Goal: Task Accomplishment & Management: Use online tool/utility

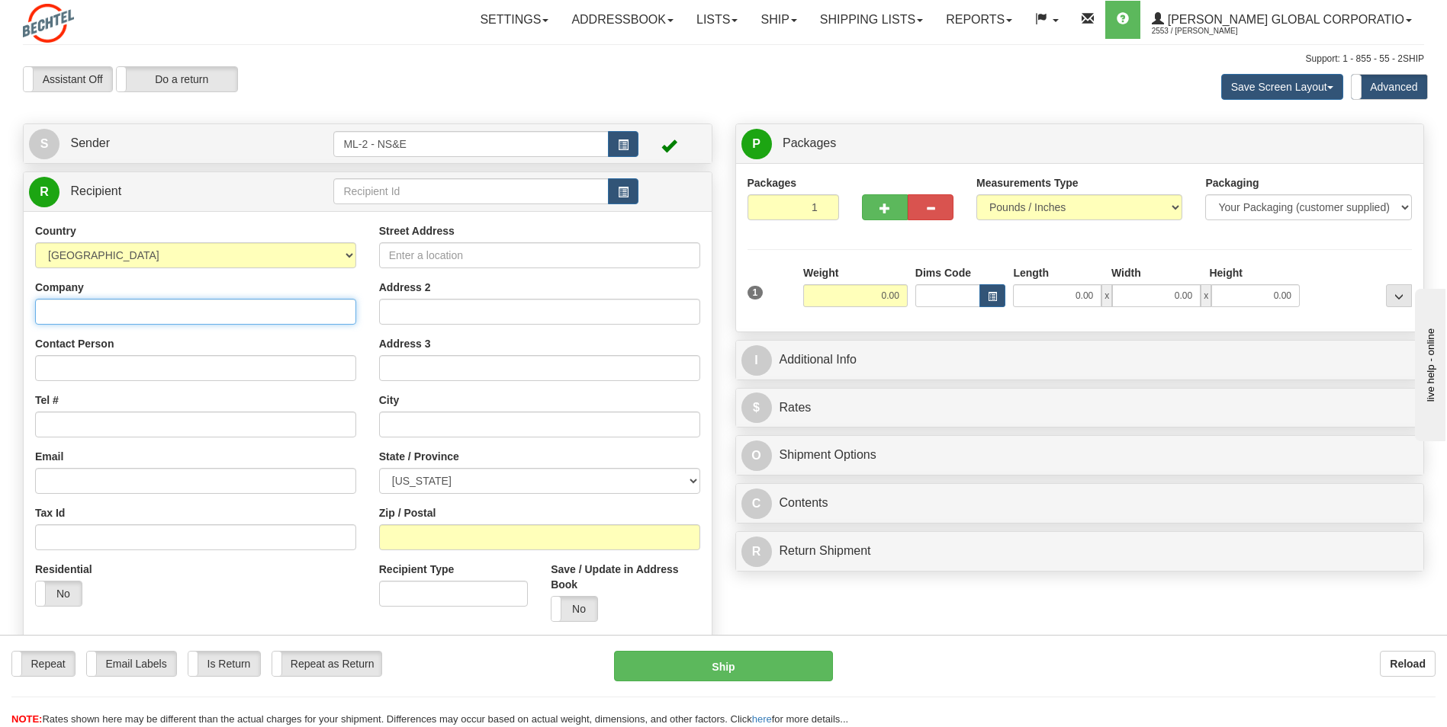
click at [111, 309] on input "Company" at bounding box center [195, 312] width 321 height 26
type input "[PERSON_NAME] National"
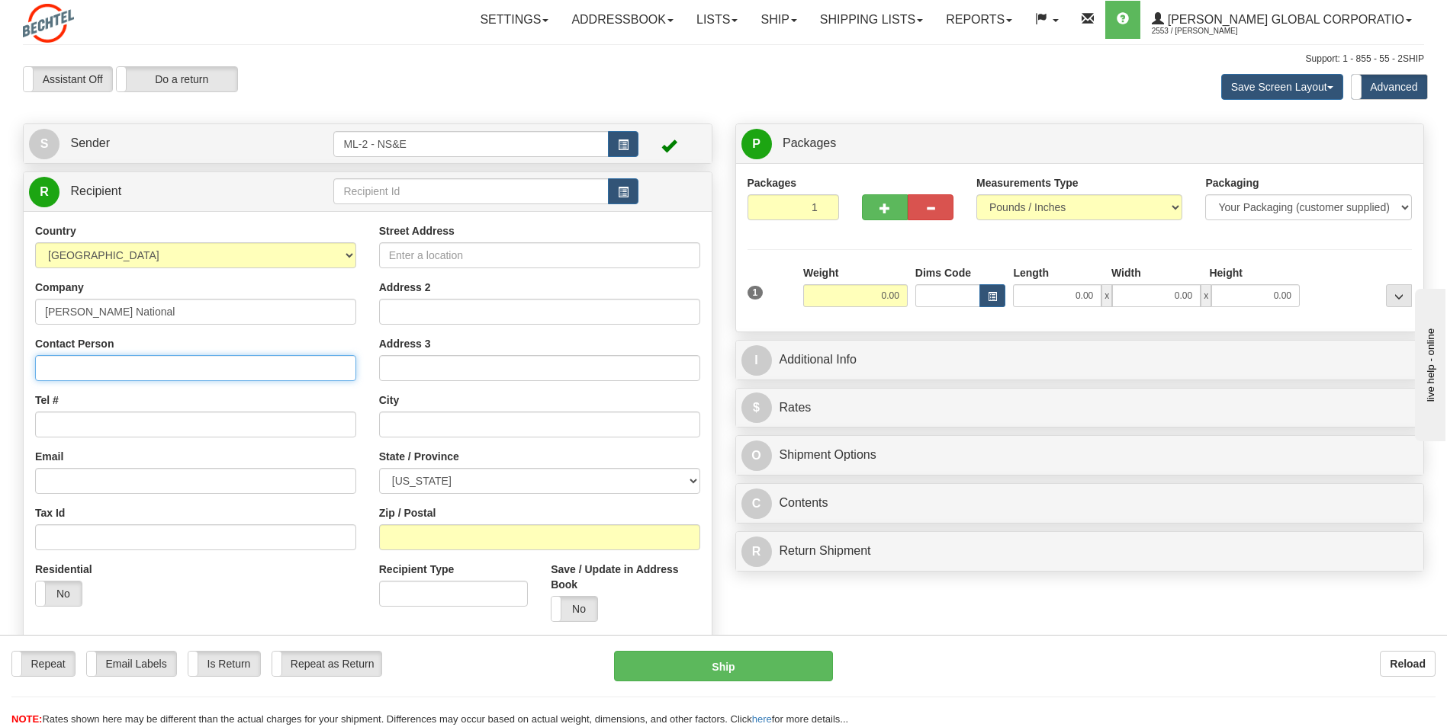
click at [115, 368] on input "Contact Person" at bounding box center [195, 368] width 321 height 26
type input "[PERSON_NAME]"
click at [74, 423] on input "Tel #" at bounding box center [195, 425] width 321 height 26
type input "[PHONE_NUMBER]"
click at [418, 257] on input "Street Address" at bounding box center [539, 255] width 321 height 26
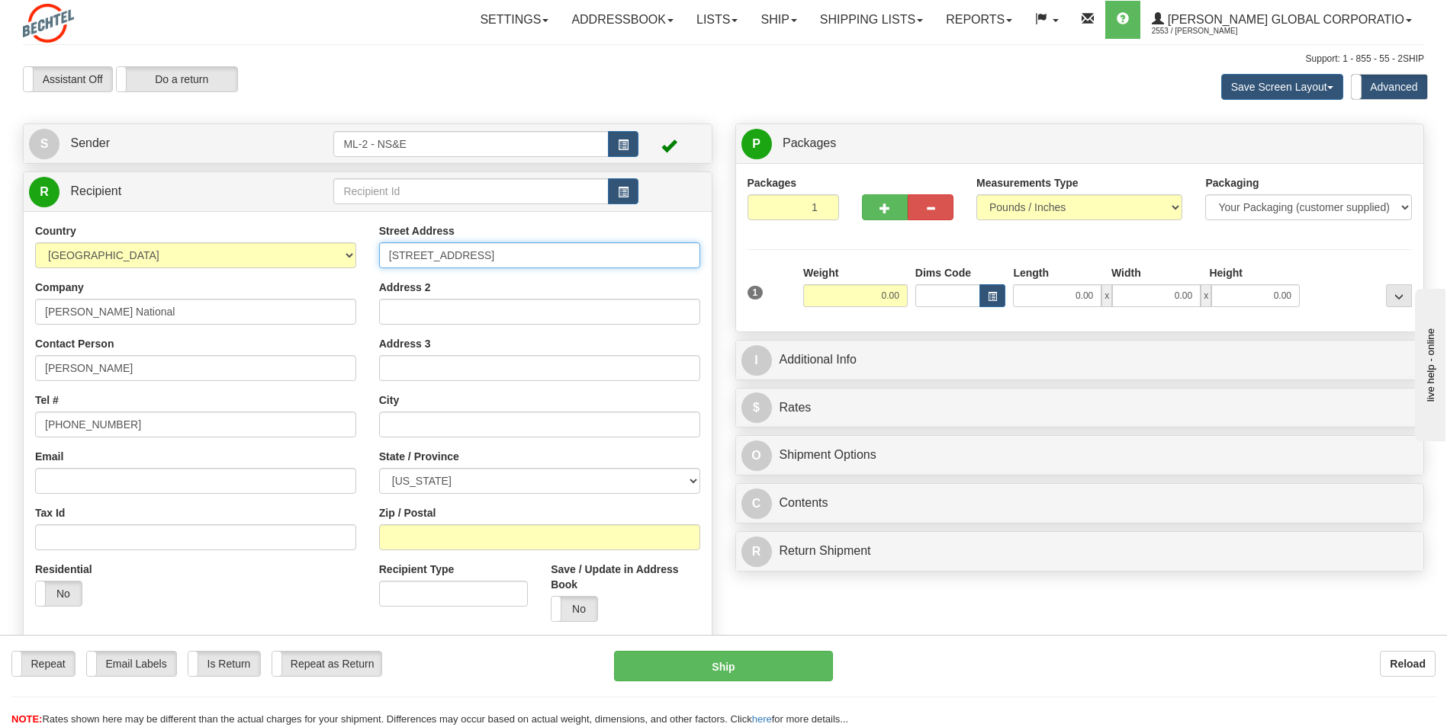
type input "[STREET_ADDRESS]"
click at [412, 422] on input "text" at bounding box center [539, 425] width 321 height 26
type input "Myersville"
click at [695, 486] on select "[US_STATE] [US_STATE] [US_STATE] [US_STATE] Armed Forces America Armed Forces E…" at bounding box center [539, 481] width 321 height 26
select select "MD"
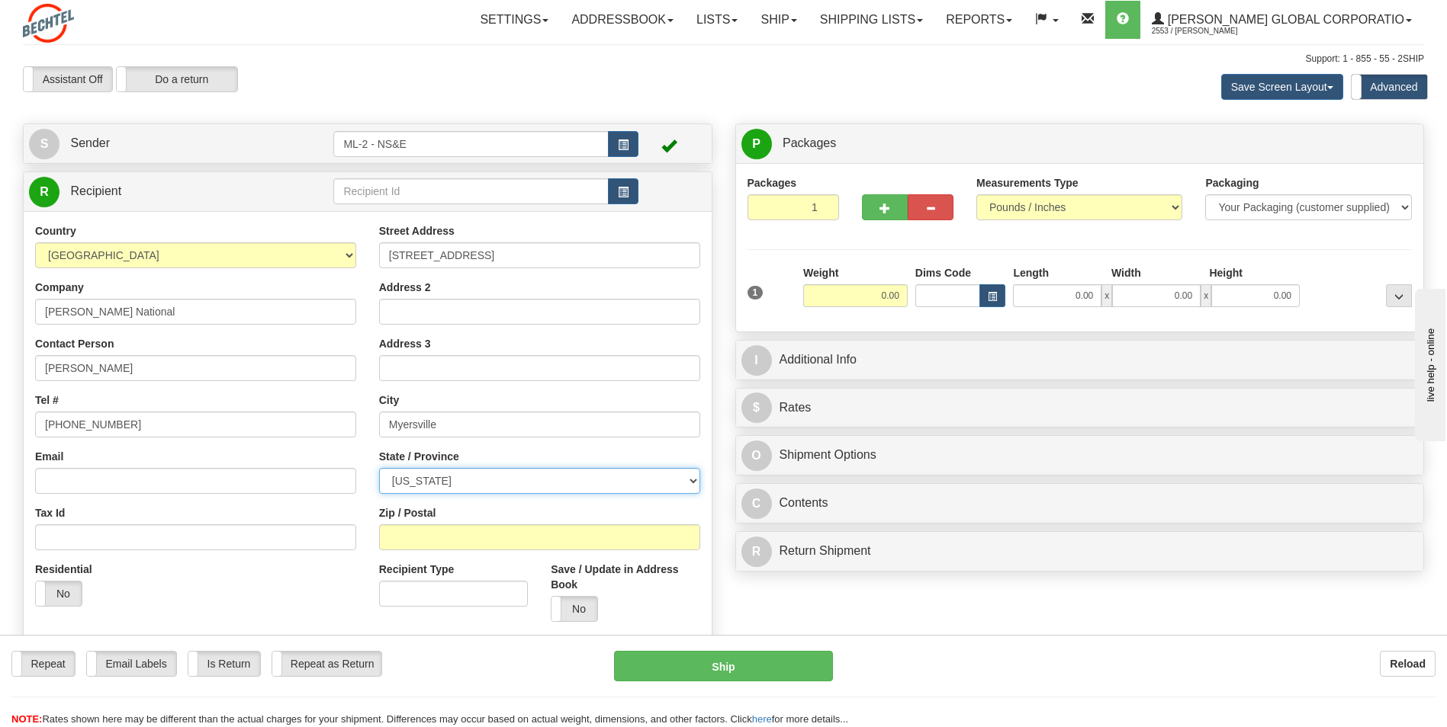
click at [379, 468] on select "[US_STATE] [US_STATE] [US_STATE] [US_STATE] Armed Forces America Armed Forces E…" at bounding box center [539, 481] width 321 height 26
click at [461, 533] on input "Zip / Postal" at bounding box center [539, 538] width 321 height 26
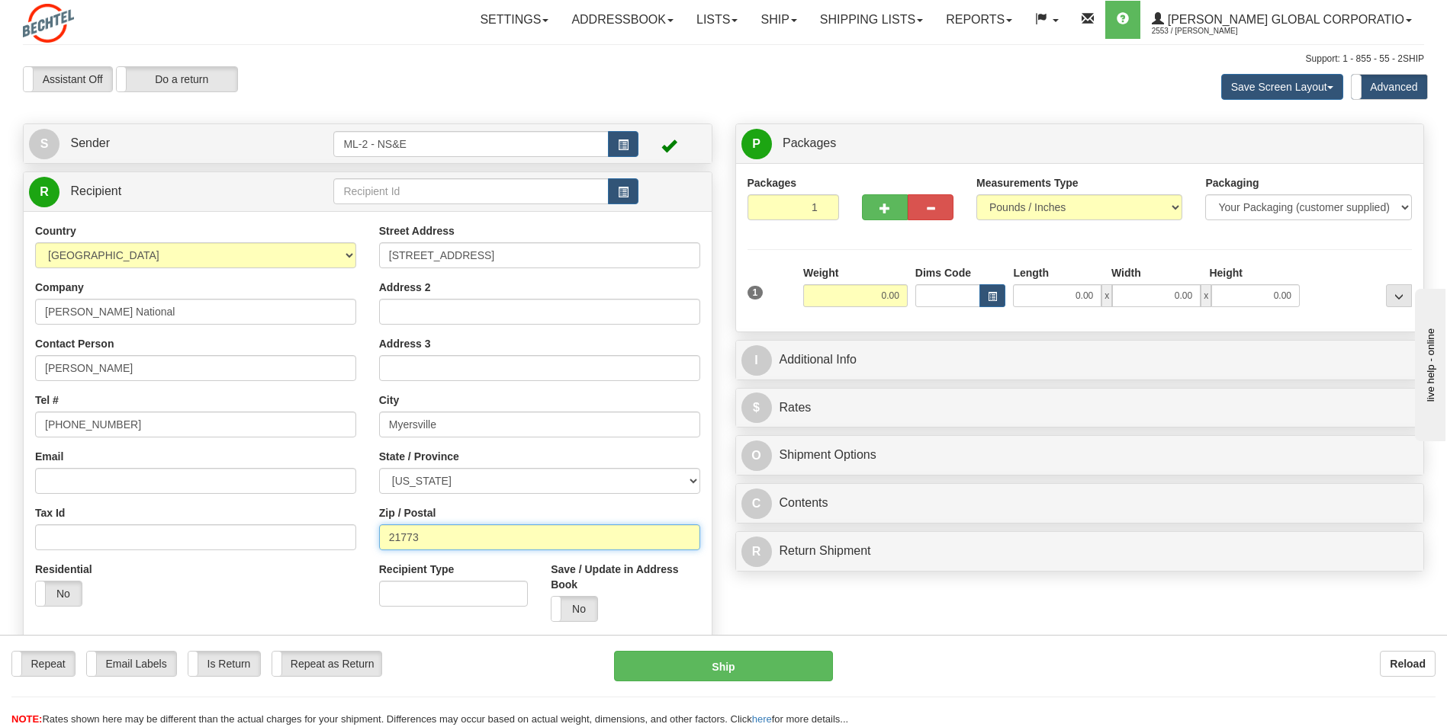
type input "21773"
click at [885, 298] on input "0.00" at bounding box center [855, 295] width 104 height 23
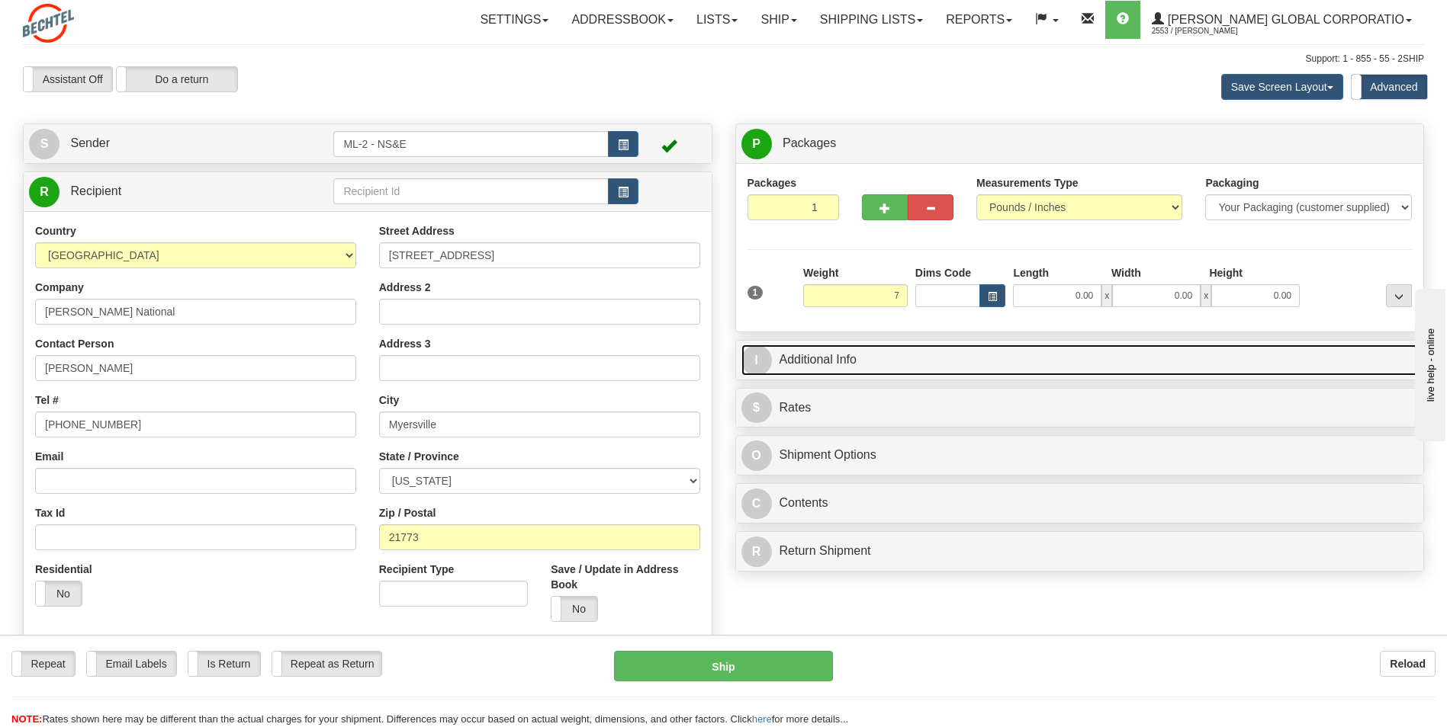
type input "7.00"
click at [828, 352] on link "I Additional Info" at bounding box center [1079, 360] width 677 height 31
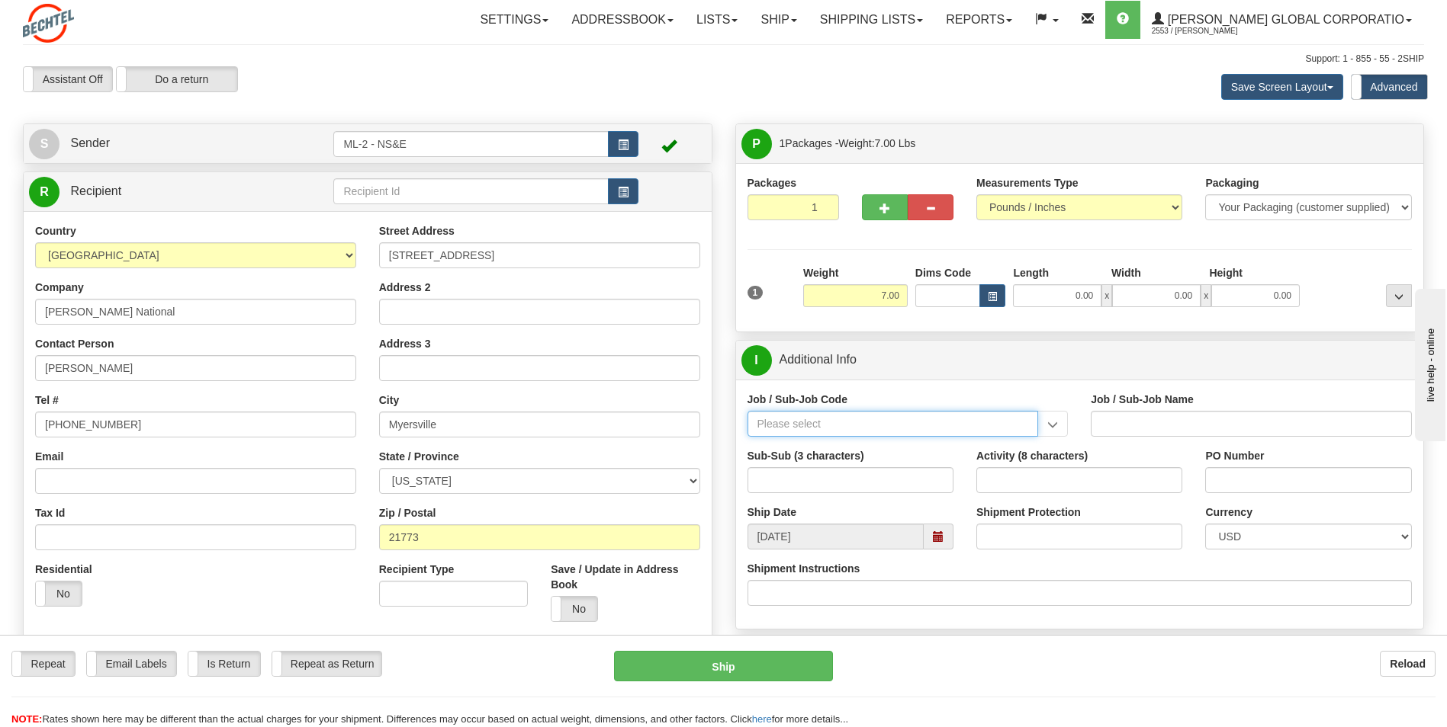
click at [843, 422] on input "Job / Sub-Job Code" at bounding box center [892, 424] width 291 height 26
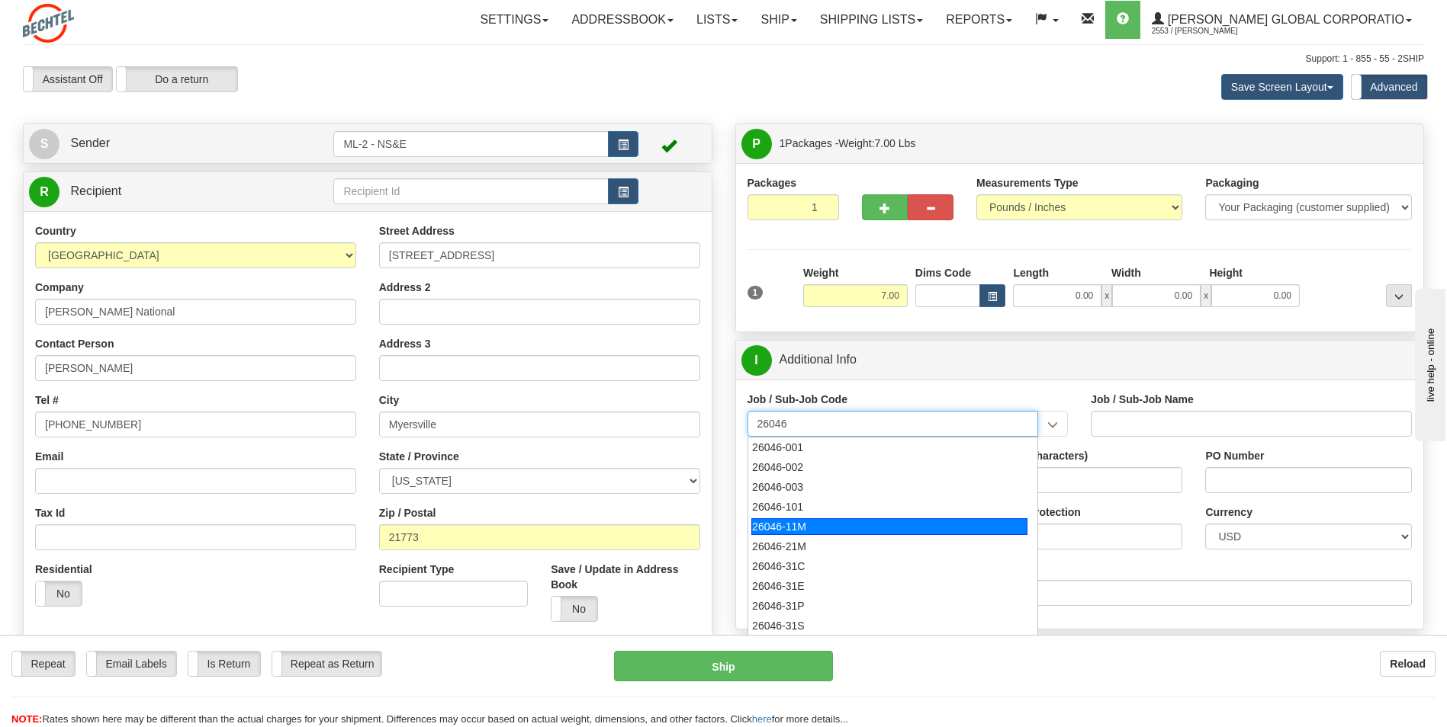
click at [796, 522] on div "26046-11M" at bounding box center [889, 527] width 276 height 17
type input "26046-11M"
type input "MOBILE LAUNCHER 2 - PROJECT MANAGEMENT"
type input "26046-11M"
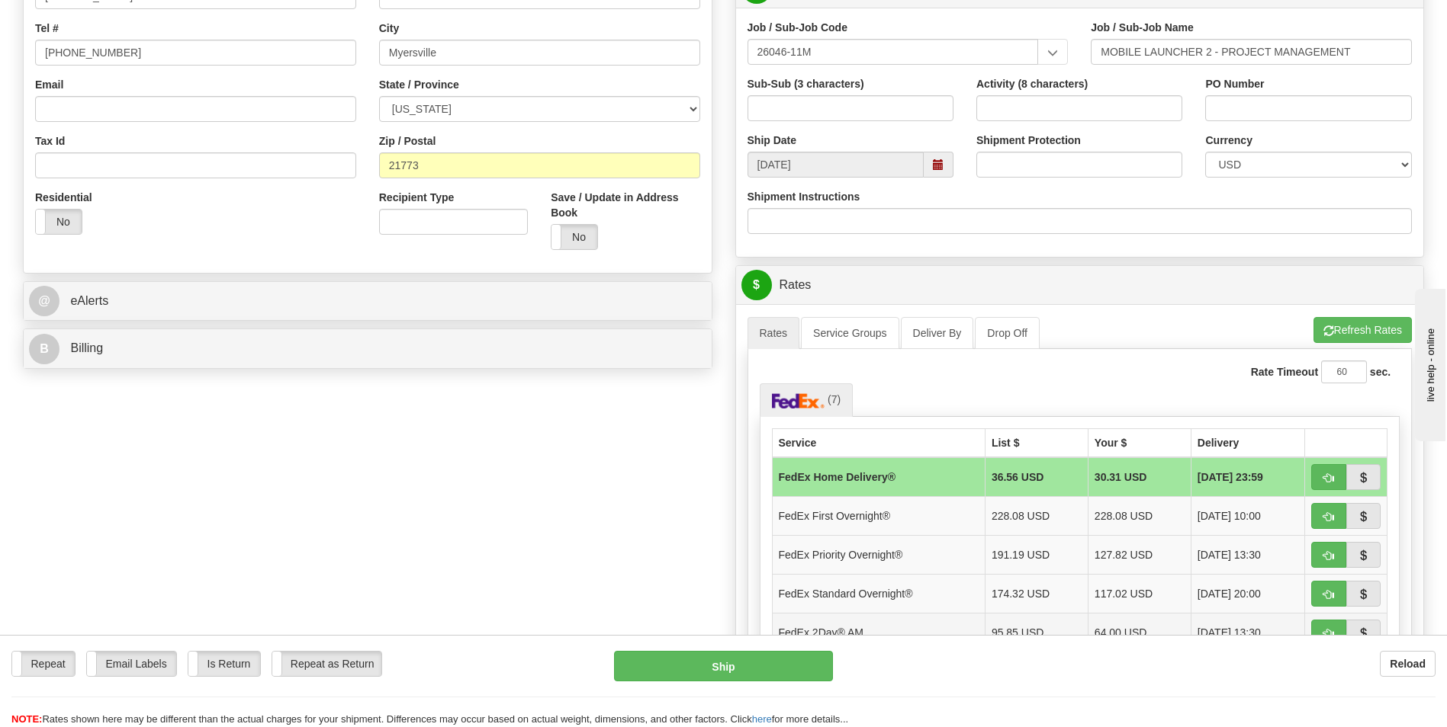
scroll to position [534, 0]
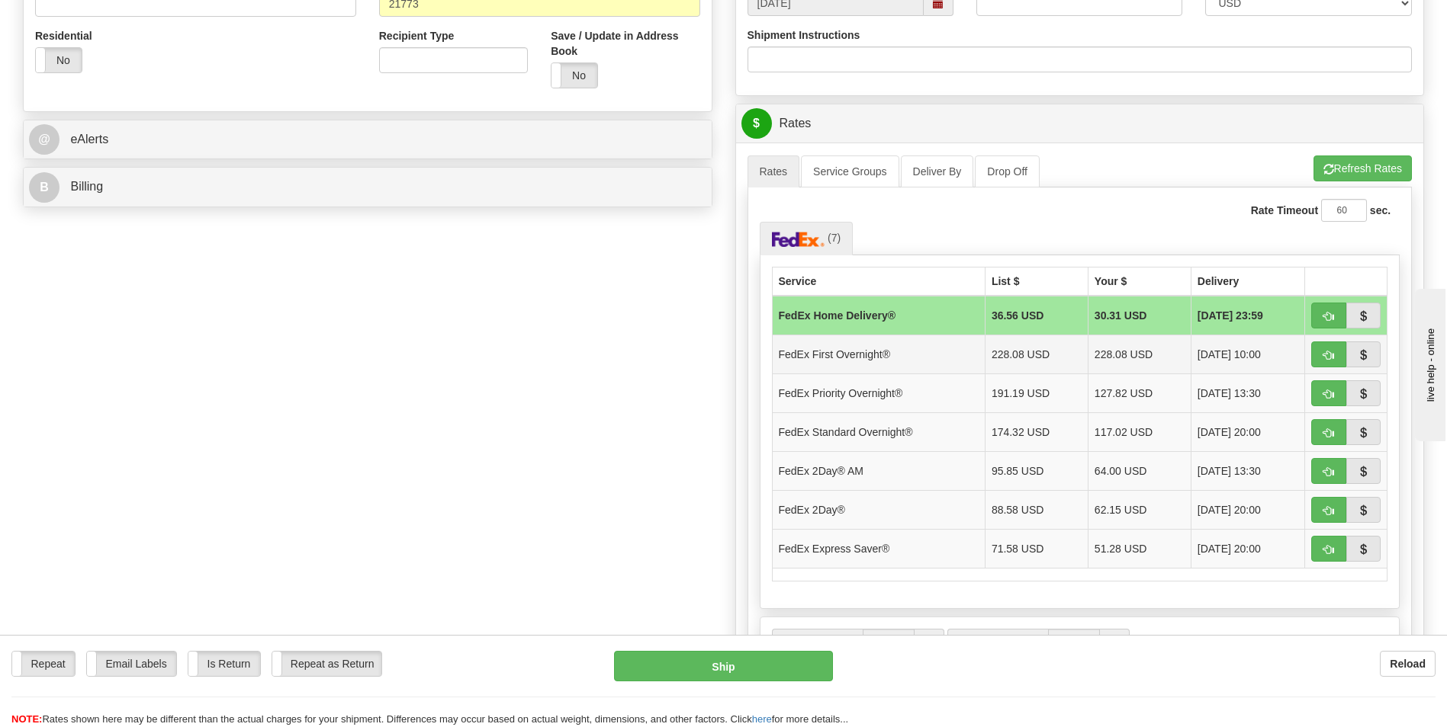
click at [1222, 354] on span "[DATE] 10:00" at bounding box center [1228, 354] width 63 height 15
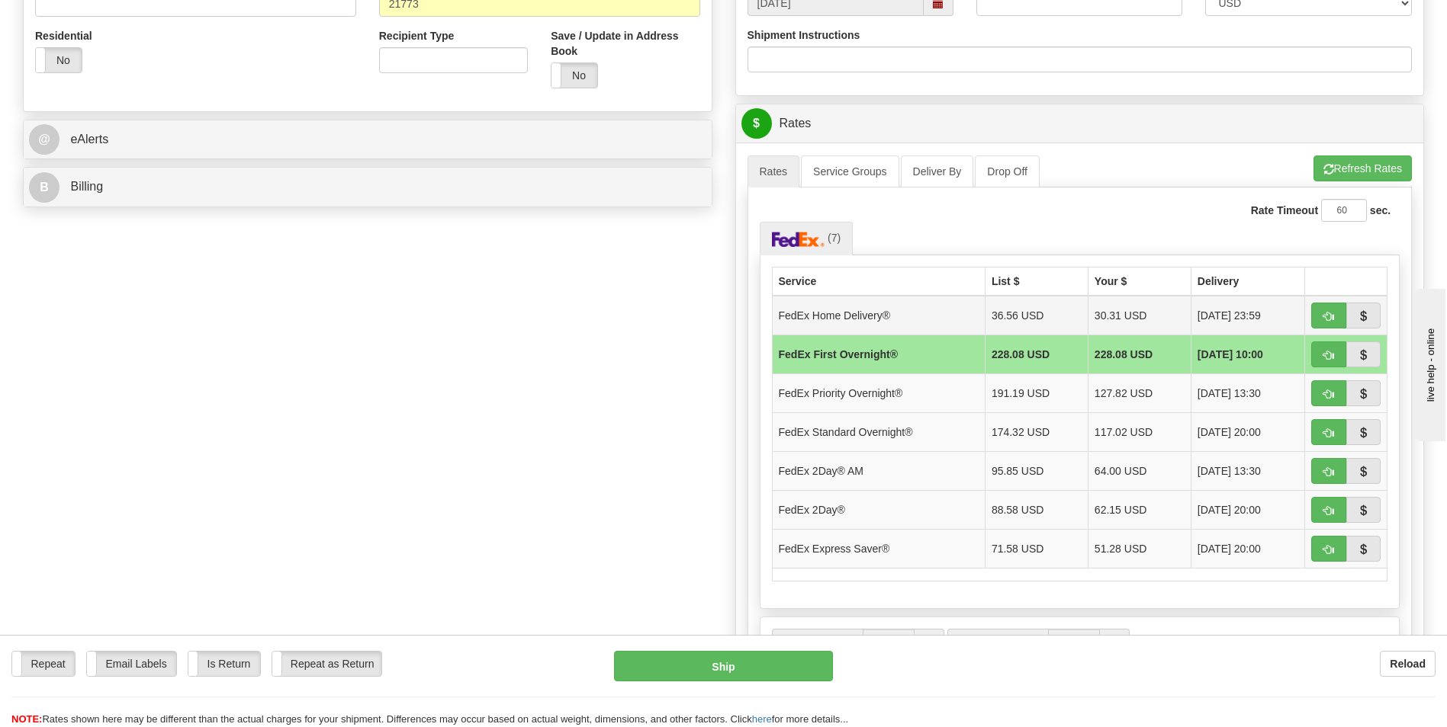
click at [1235, 313] on span "[DATE] 23:59" at bounding box center [1228, 315] width 63 height 15
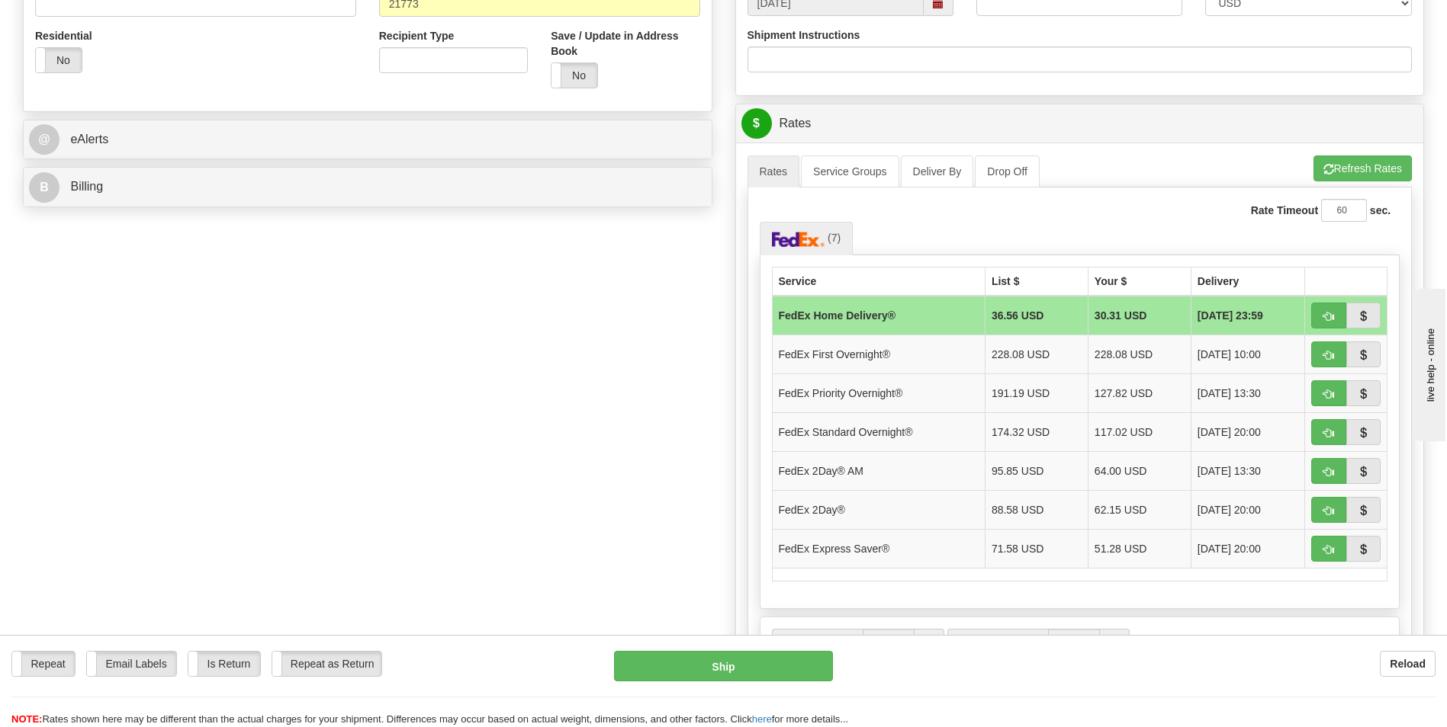
click at [1125, 314] on td "30.31 USD" at bounding box center [1138, 316] width 103 height 40
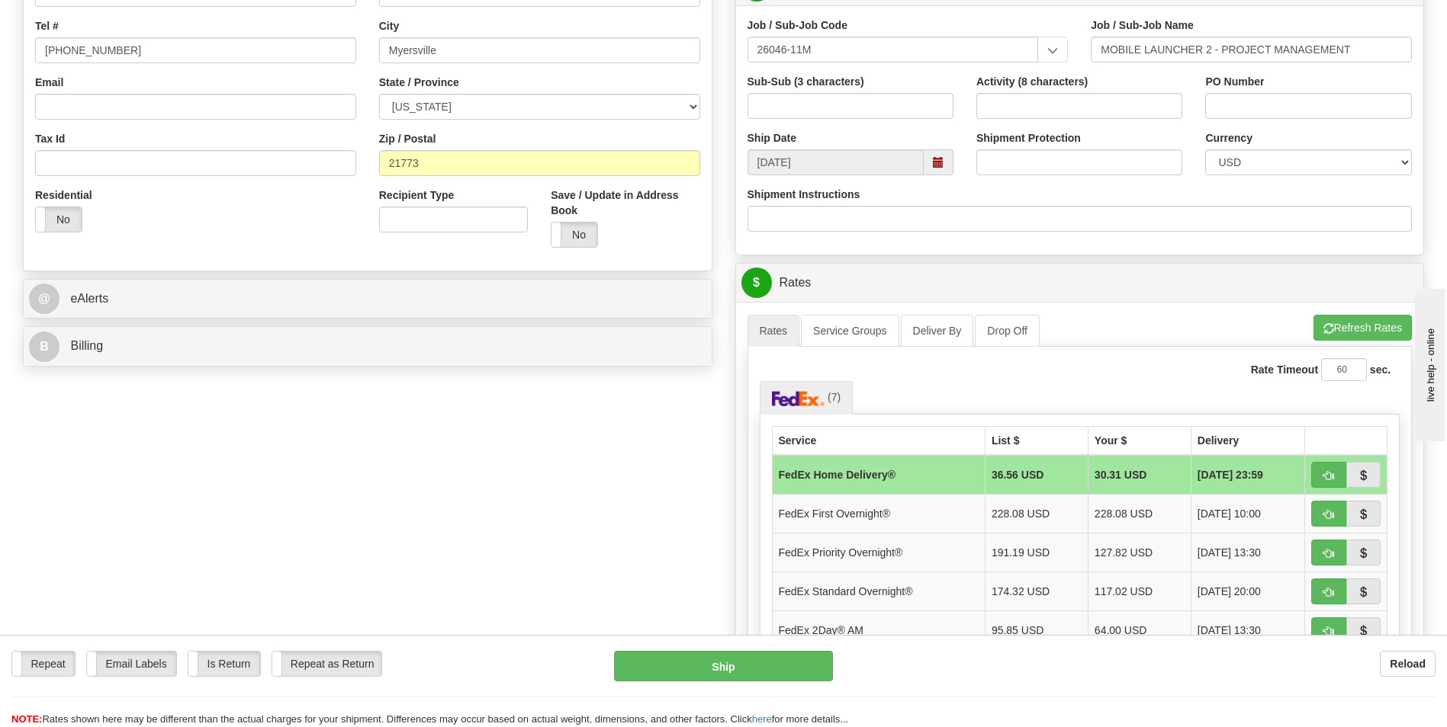
scroll to position [305, 0]
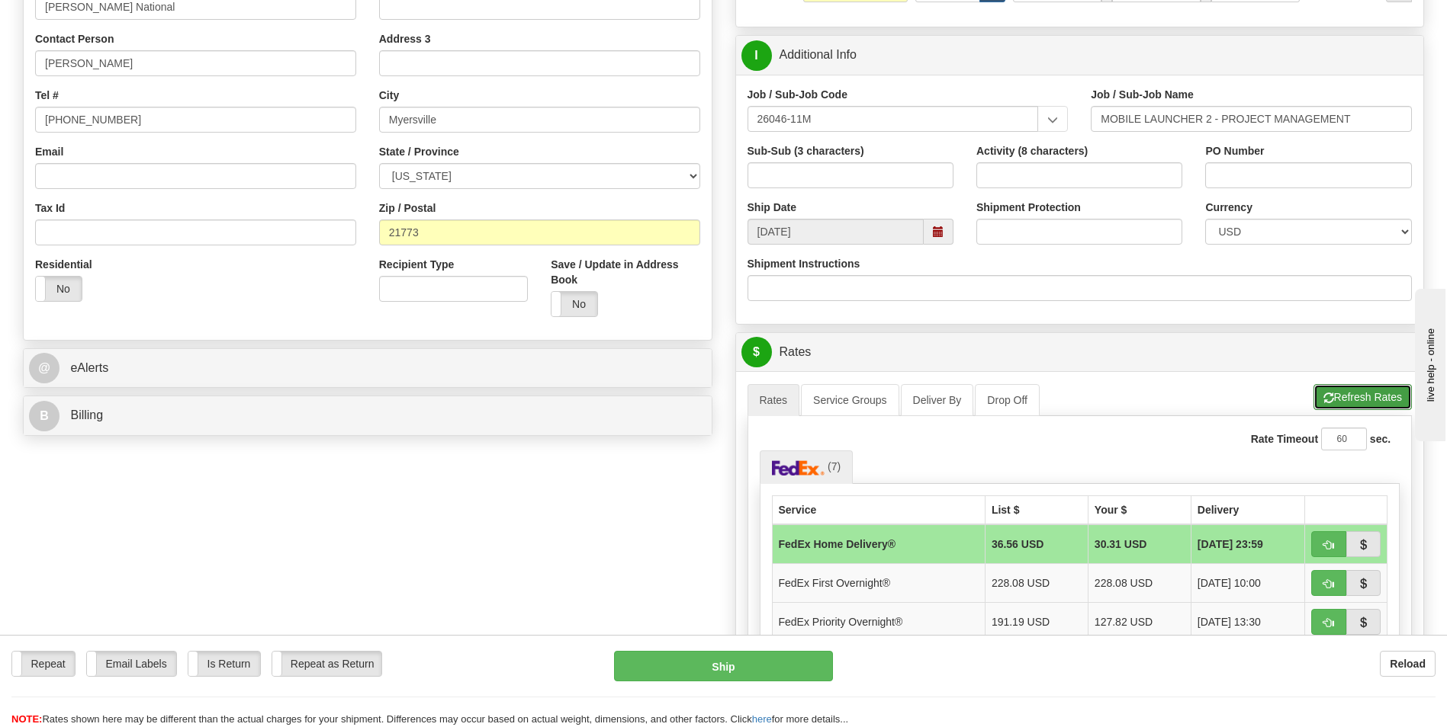
click at [1351, 397] on button "Refresh Rates" at bounding box center [1362, 397] width 98 height 26
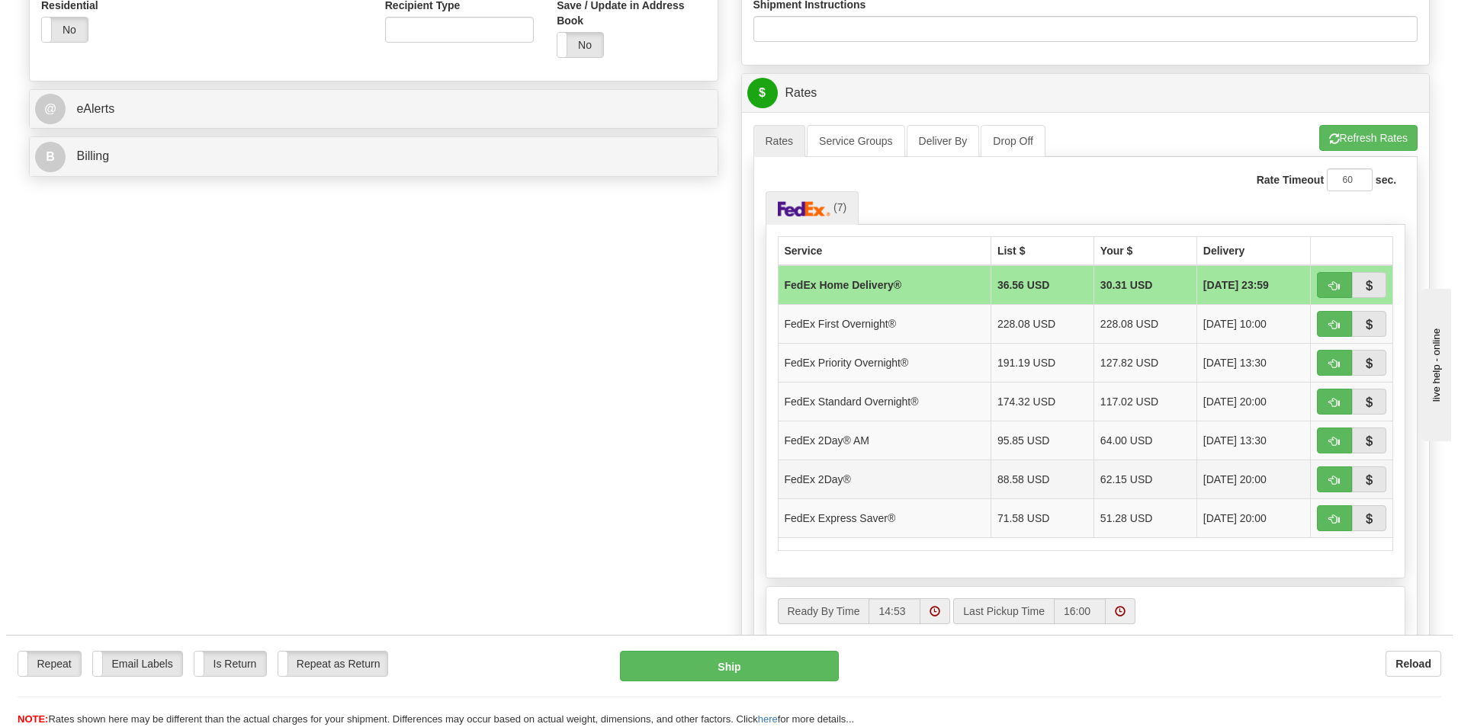
scroll to position [610, 0]
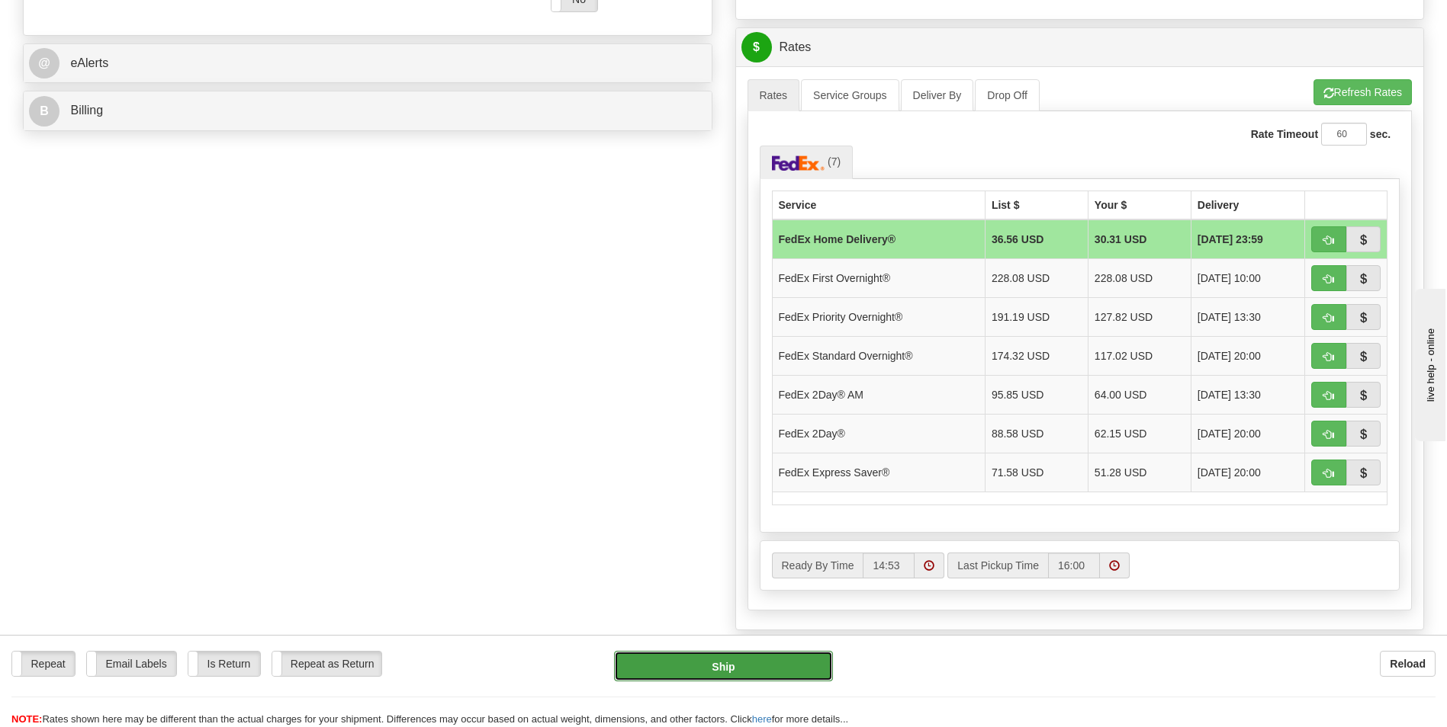
click at [725, 665] on button "Ship" at bounding box center [723, 666] width 218 height 31
type input "90"
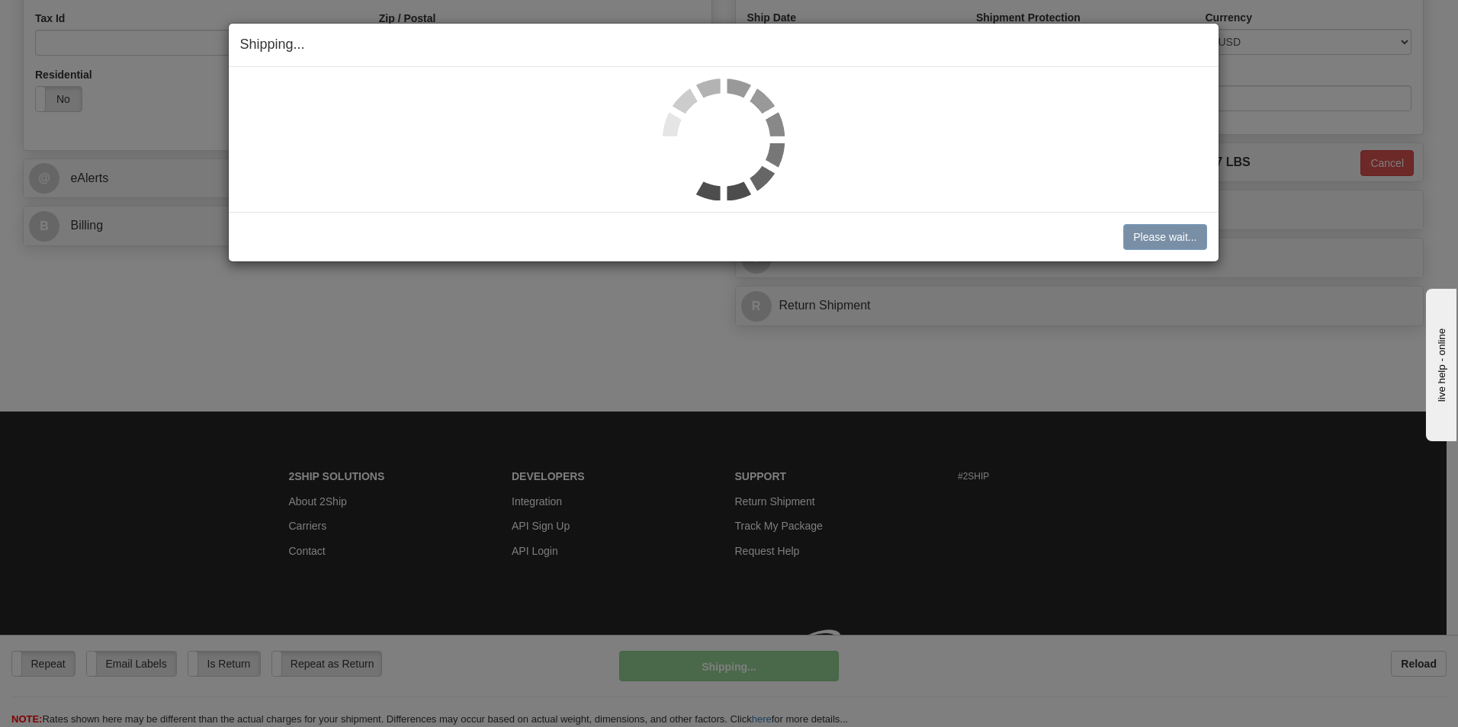
scroll to position [517, 0]
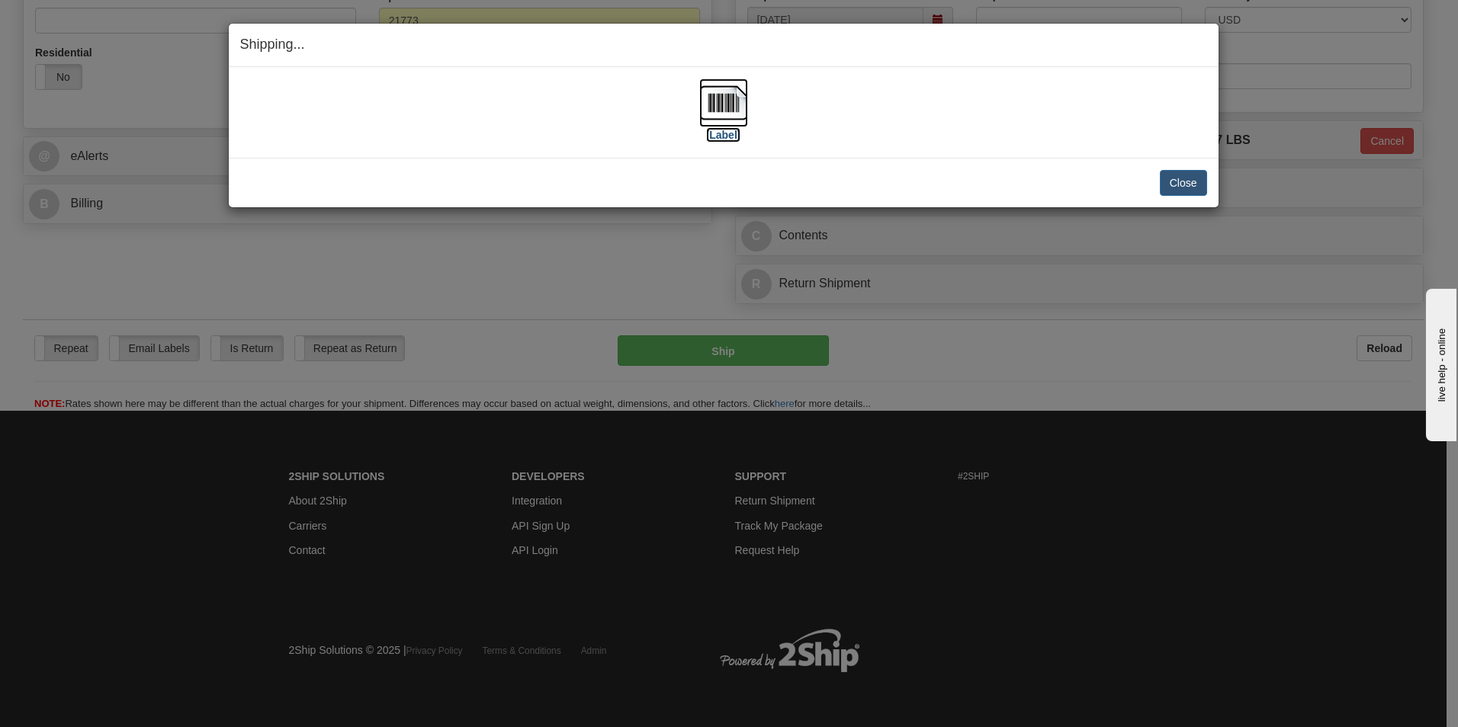
click at [727, 135] on label "[Label]" at bounding box center [723, 134] width 35 height 15
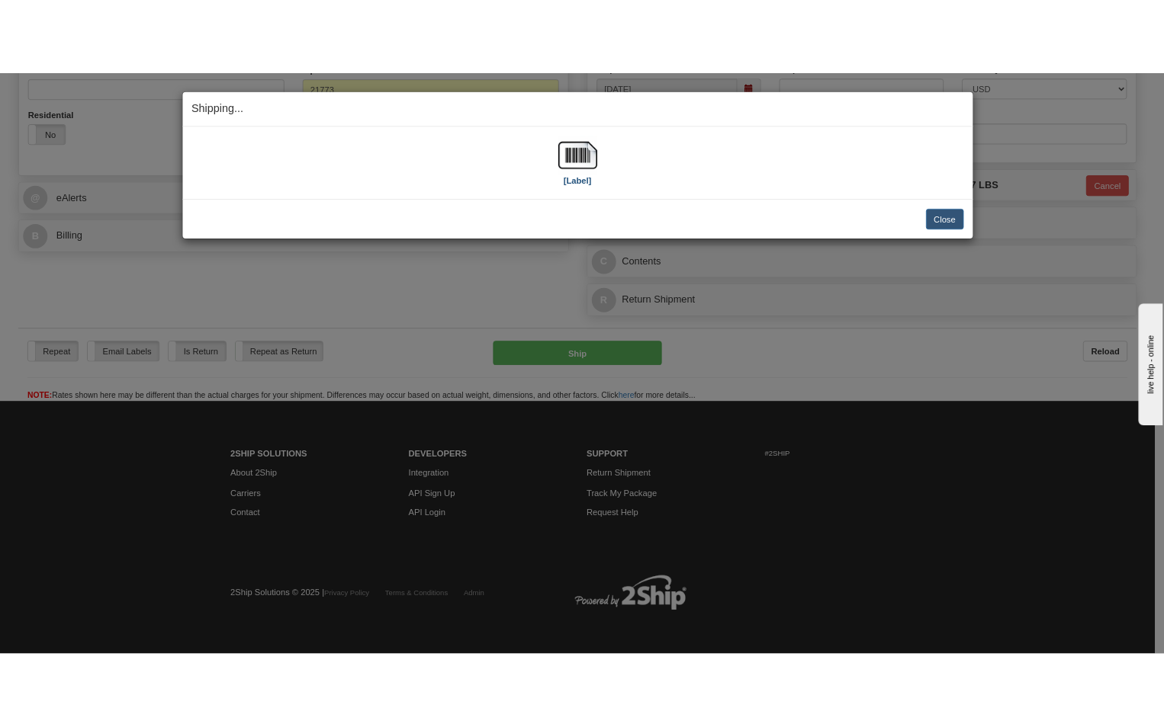
scroll to position [552, 0]
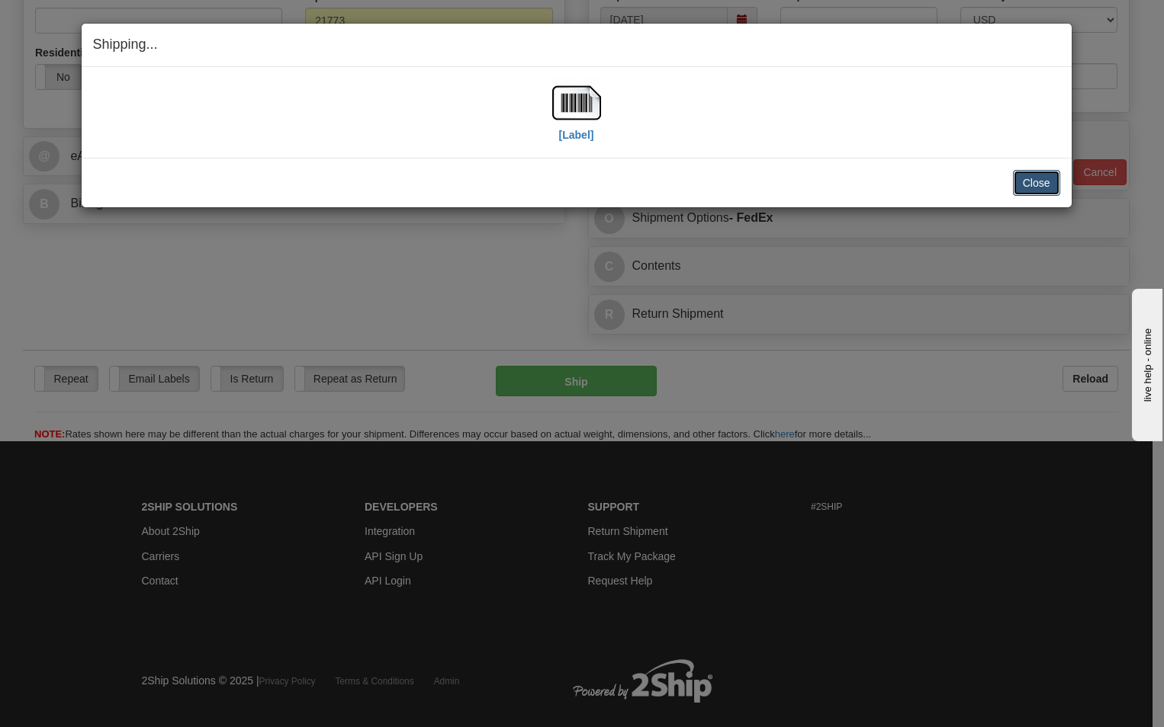
click at [1032, 181] on button "Close" at bounding box center [1036, 183] width 47 height 26
click at [1039, 182] on button "Close" at bounding box center [1036, 183] width 47 height 26
click at [1039, 181] on button "Close" at bounding box center [1036, 183] width 47 height 26
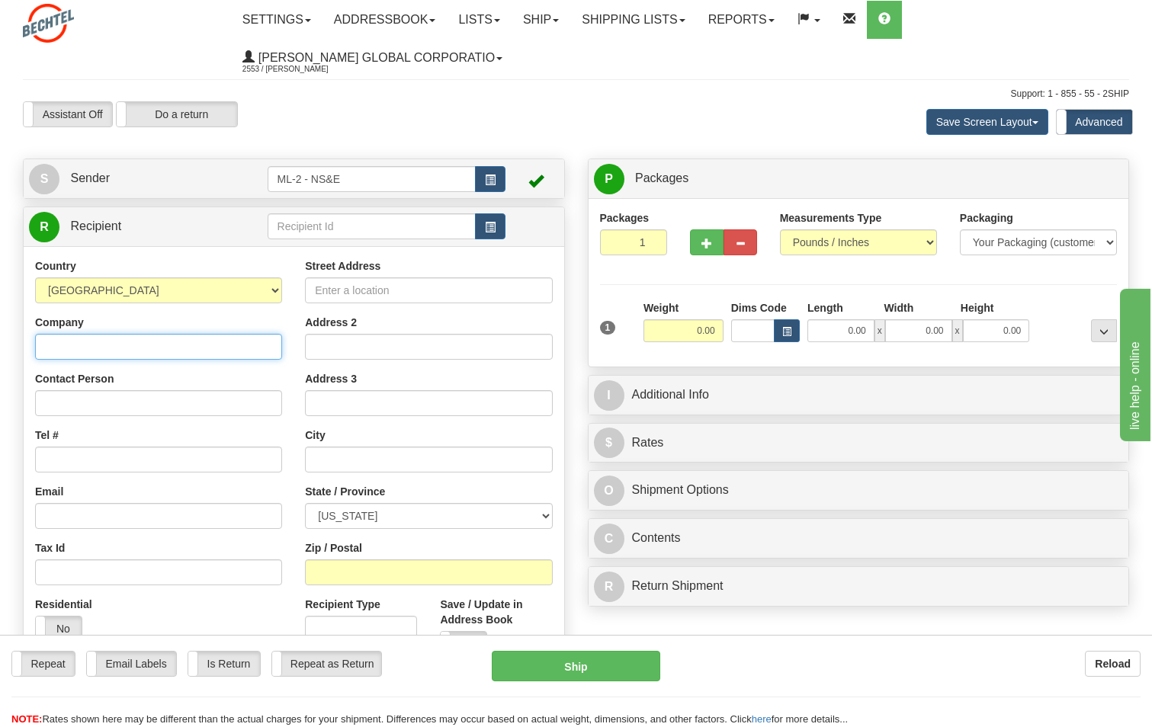
click at [175, 354] on input "Company" at bounding box center [158, 347] width 247 height 26
type input "[PERSON_NAME] National"
type input "[PERSON_NAME]"
type input "[PHONE_NUMBER]"
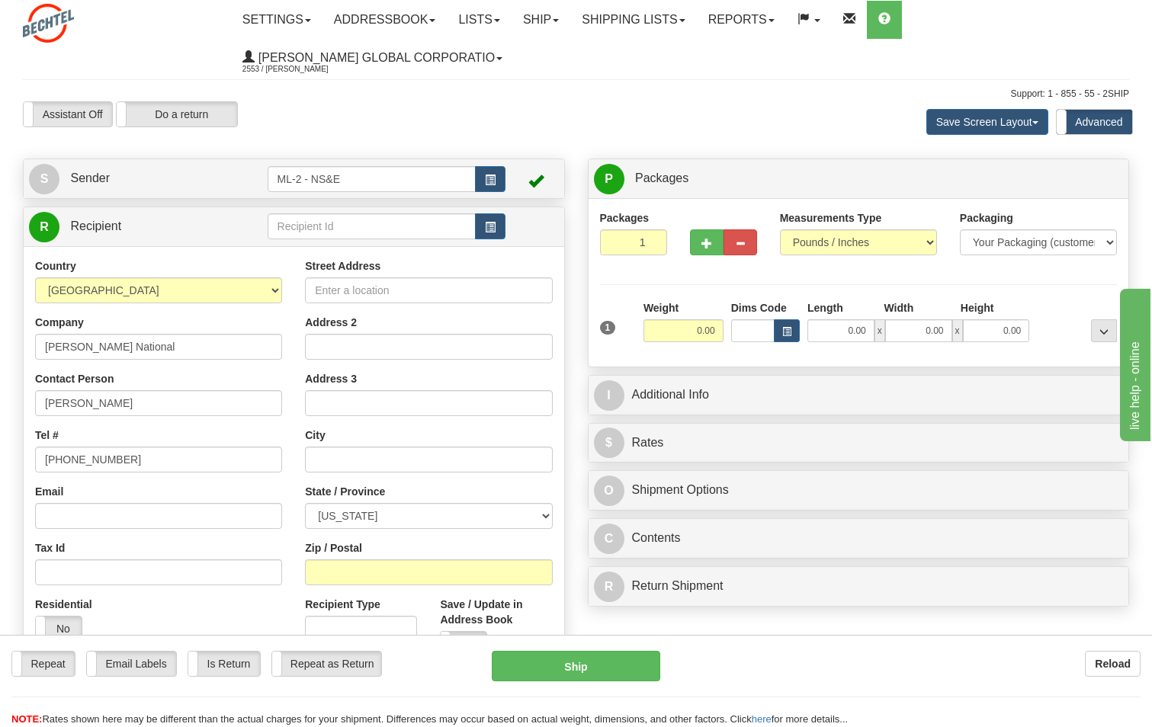
type input "[STREET_ADDRESS]"
type input "21773"
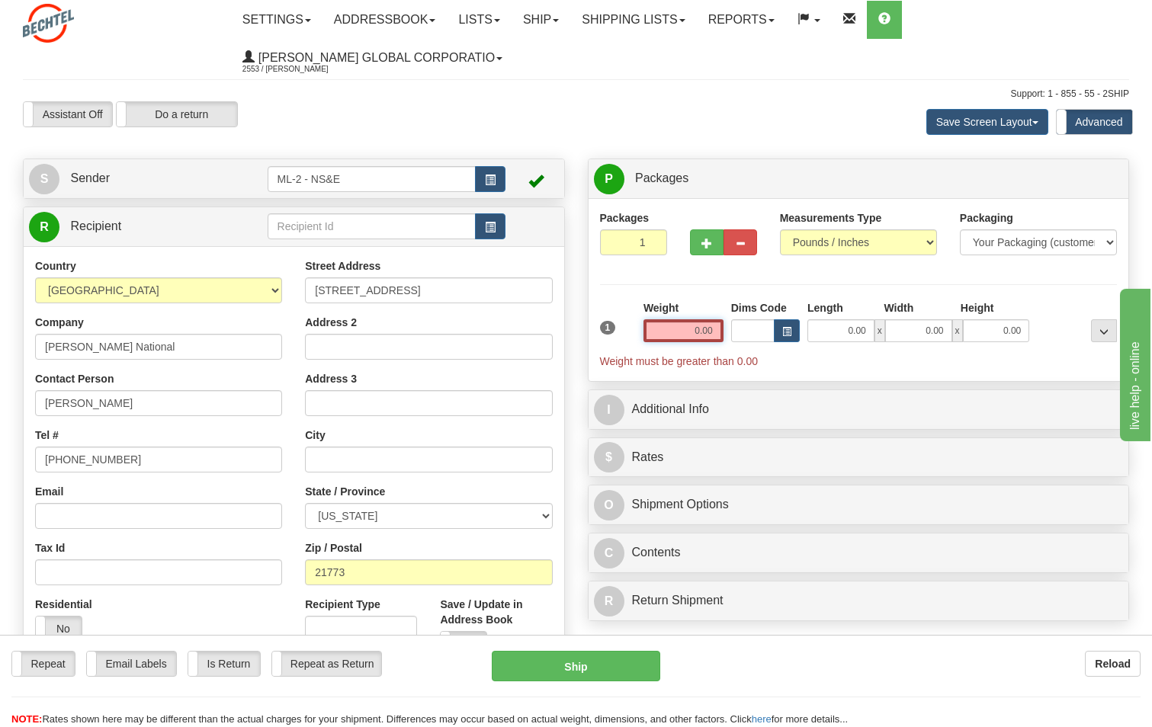
click at [710, 333] on input "0.00" at bounding box center [684, 331] width 80 height 23
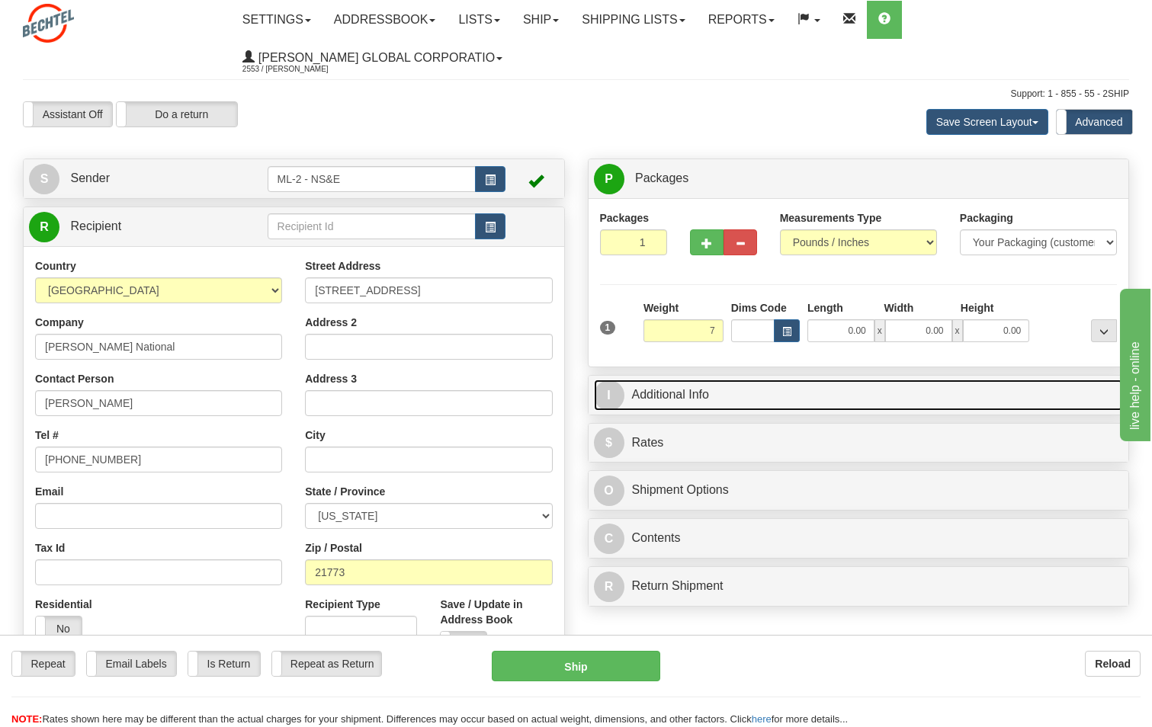
type input "7.00"
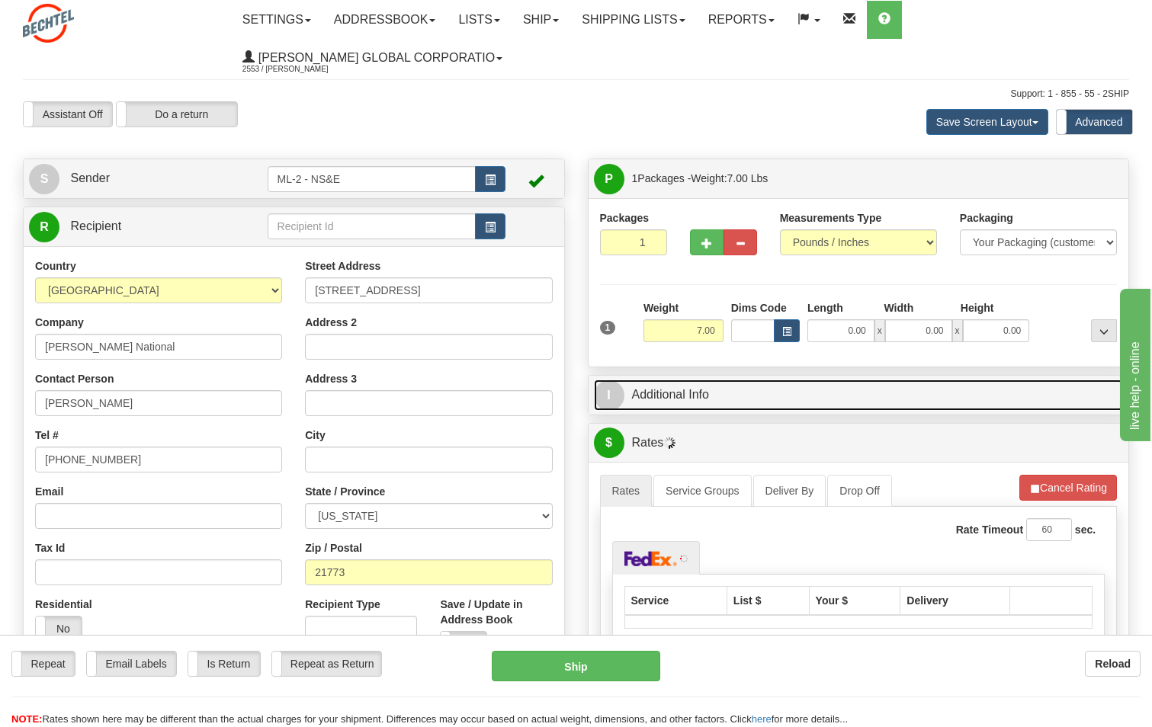
click at [674, 390] on link "I Additional Info" at bounding box center [859, 395] width 530 height 31
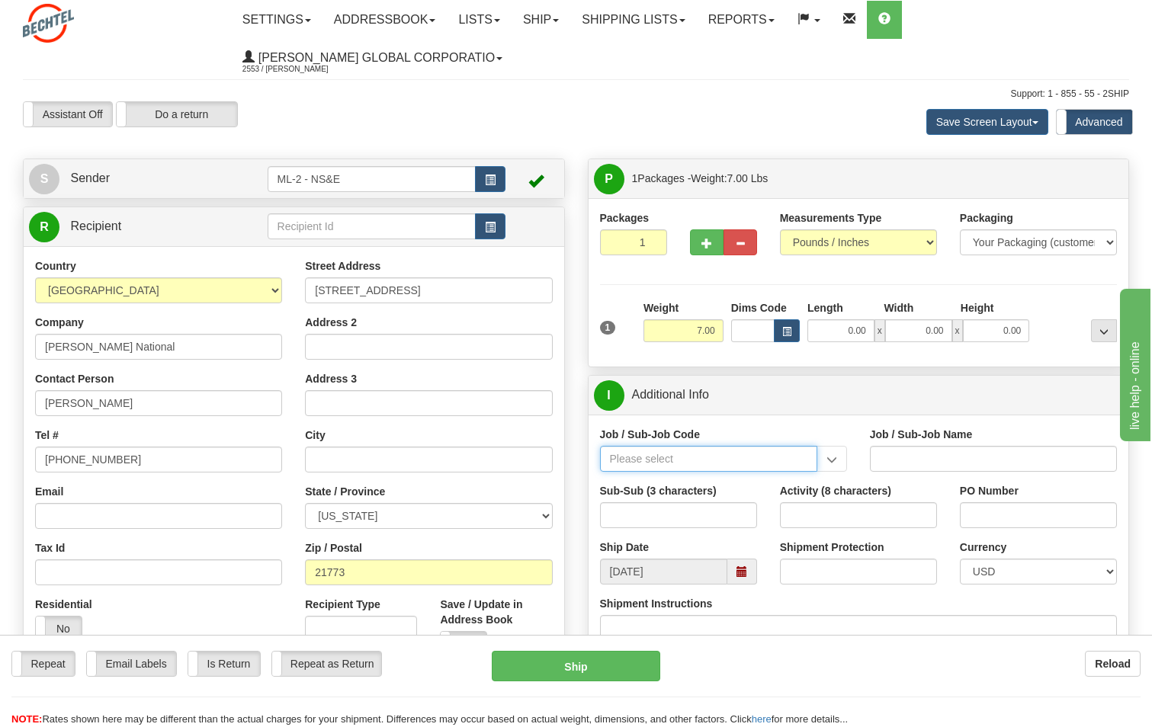
click at [672, 458] on input "Job / Sub-Job Code" at bounding box center [708, 459] width 217 height 26
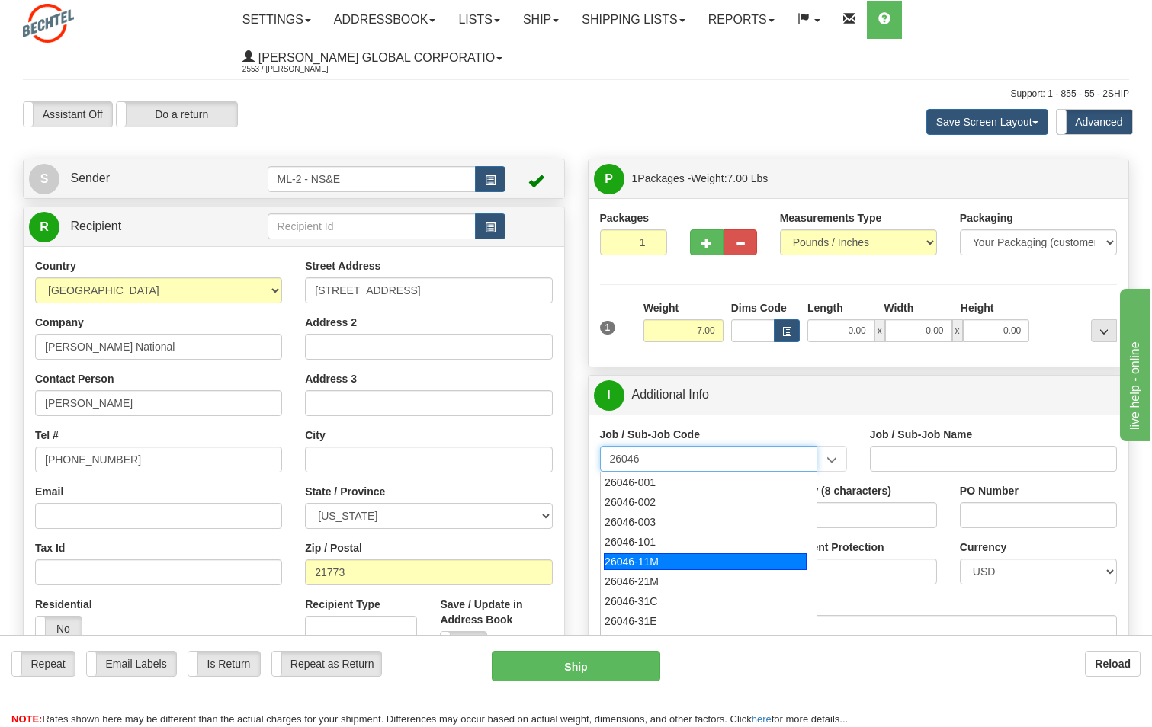
click at [670, 564] on div "26046-11M" at bounding box center [705, 562] width 203 height 17
type input "26046-11M"
type input "MOBILE LAUNCHER 2 - PROJECT MANAGEMENT"
type input "26046-11M"
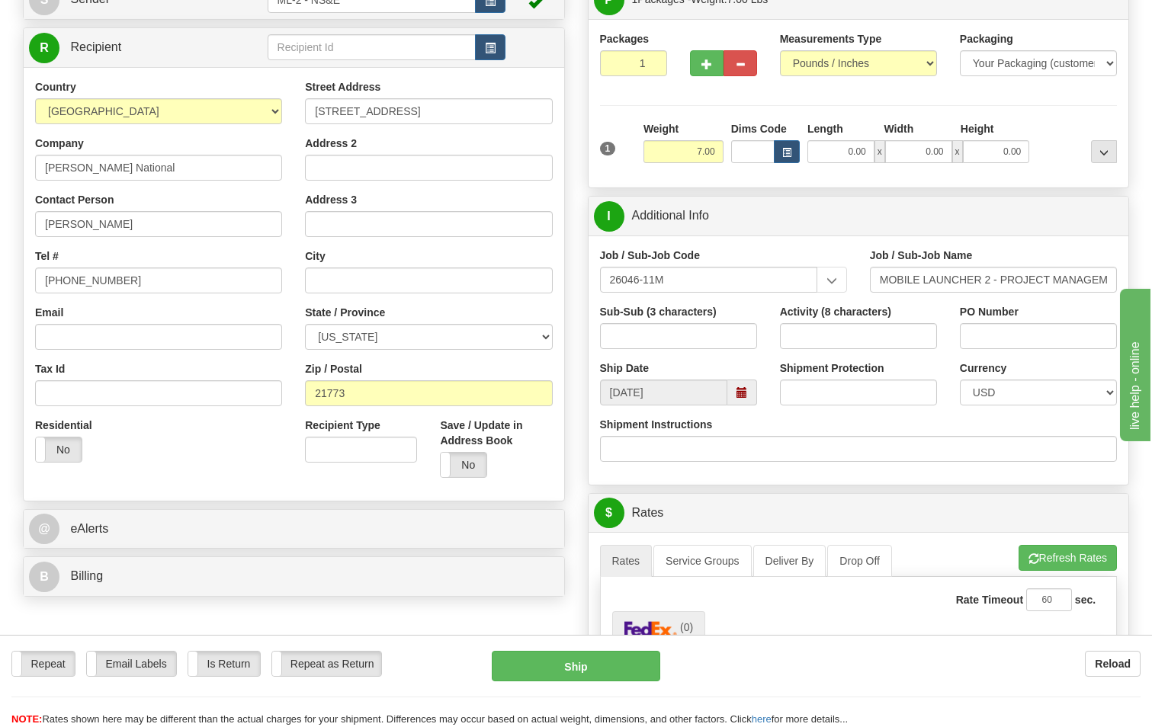
scroll to position [153, 0]
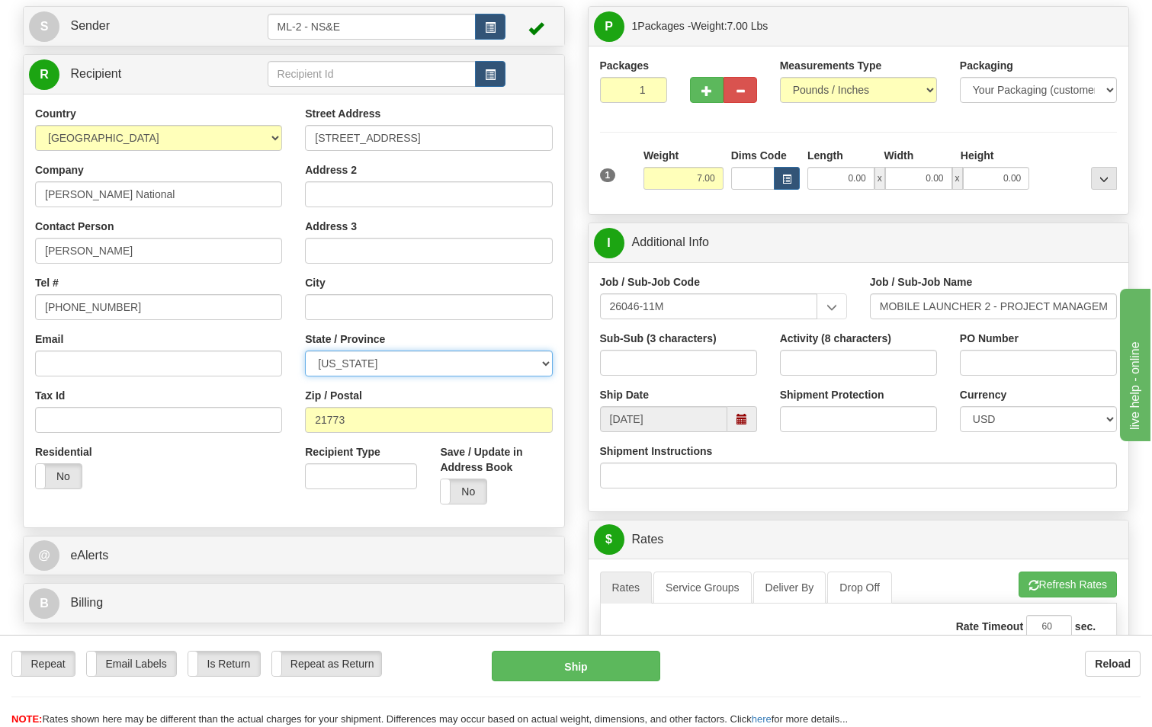
click at [548, 361] on select "[US_STATE] [US_STATE] [US_STATE] [US_STATE] Armed Forces America Armed Forces E…" at bounding box center [428, 364] width 247 height 26
select select "MD"
click at [305, 351] on select "[US_STATE] [US_STATE] [US_STATE] [US_STATE] Armed Forces America Armed Forces E…" at bounding box center [428, 364] width 247 height 26
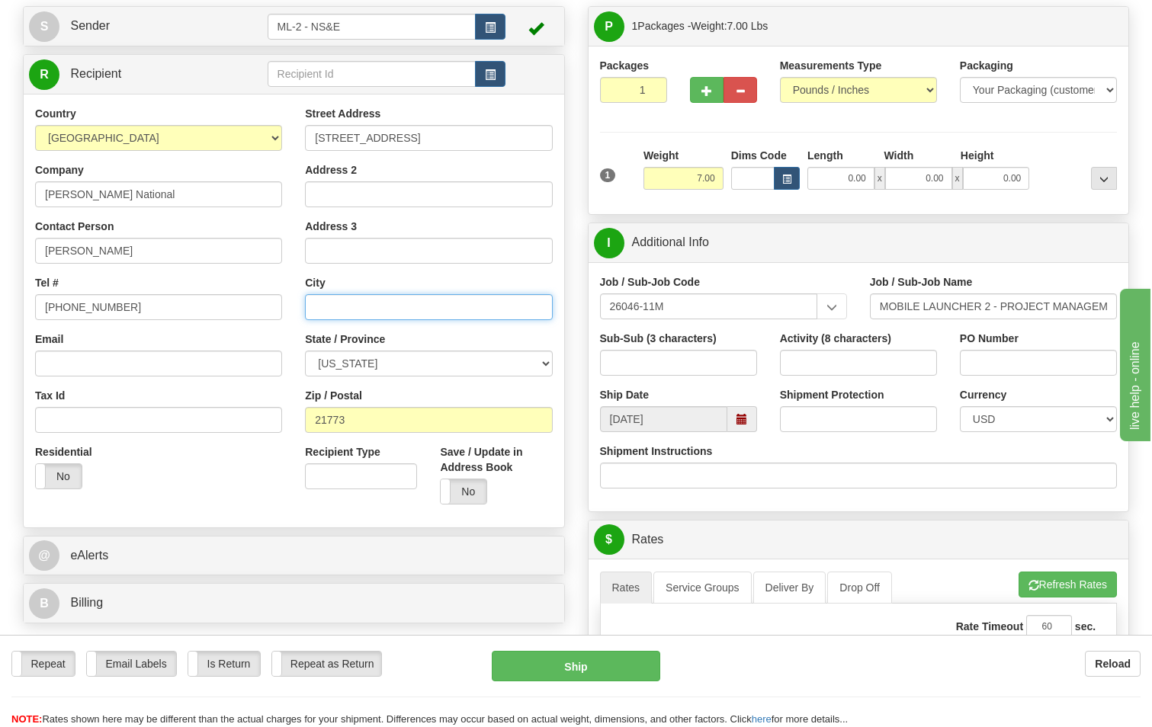
click at [321, 303] on input "text" at bounding box center [428, 307] width 247 height 26
type input "Myersville"
click at [1072, 580] on button "Refresh Rates" at bounding box center [1068, 585] width 98 height 26
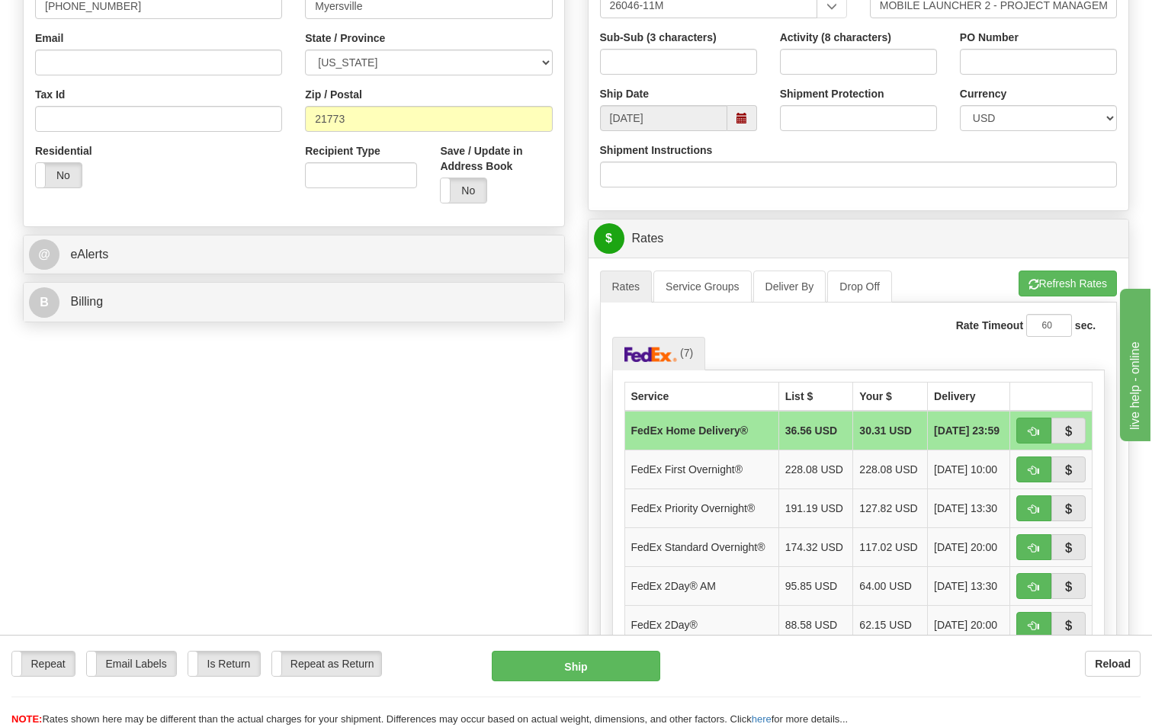
scroll to position [458, 0]
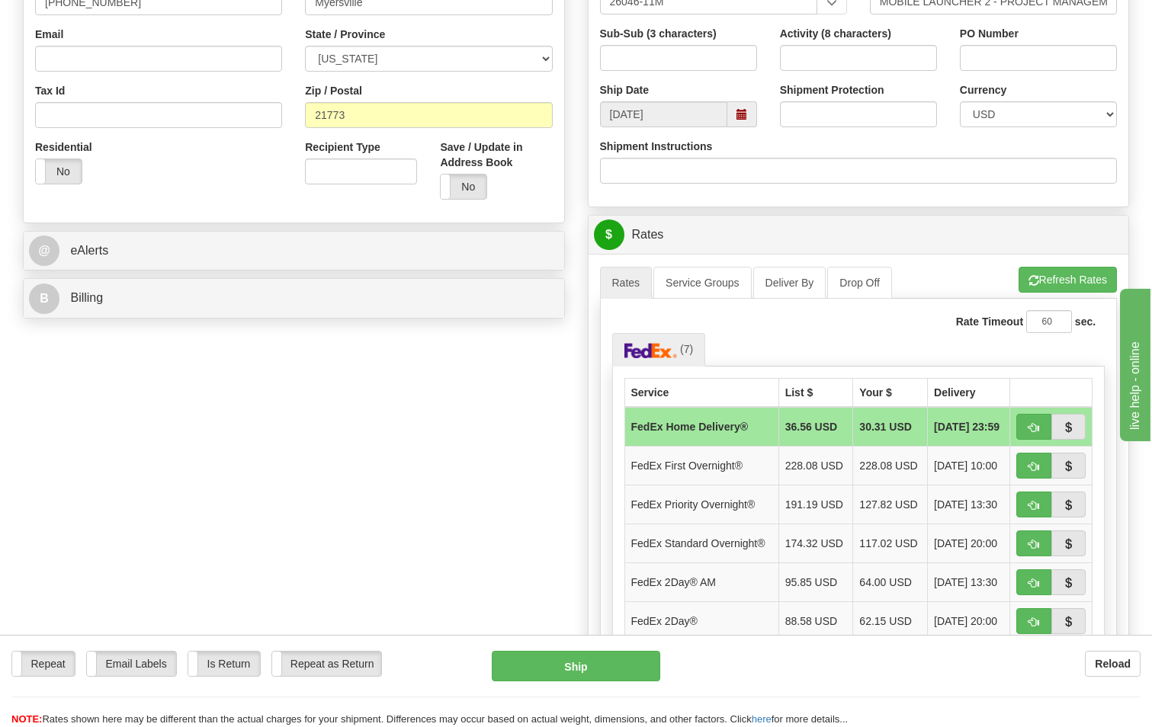
drag, startPoint x: 1121, startPoint y: 478, endPoint x: 1128, endPoint y: 490, distance: 13.3
click at [1128, 487] on div "A change has been made which could impact your rate estimate. To ensure the est…" at bounding box center [859, 535] width 541 height 563
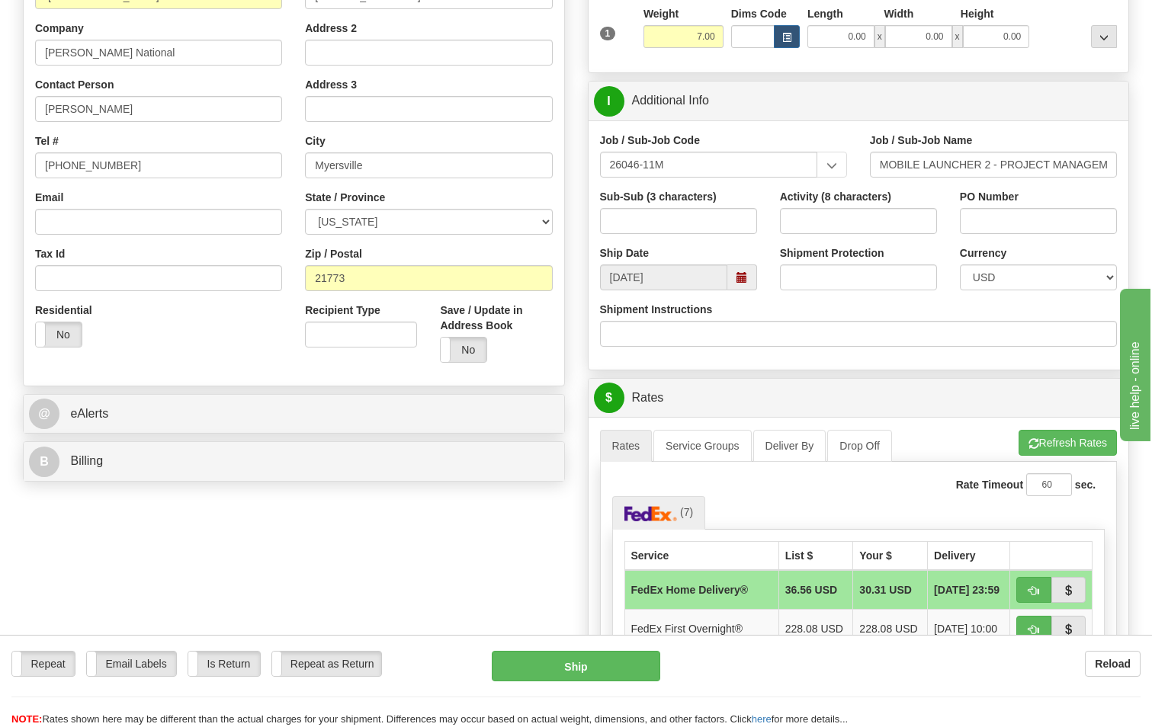
scroll to position [229, 0]
